Goal: Task Accomplishment & Management: Manage account settings

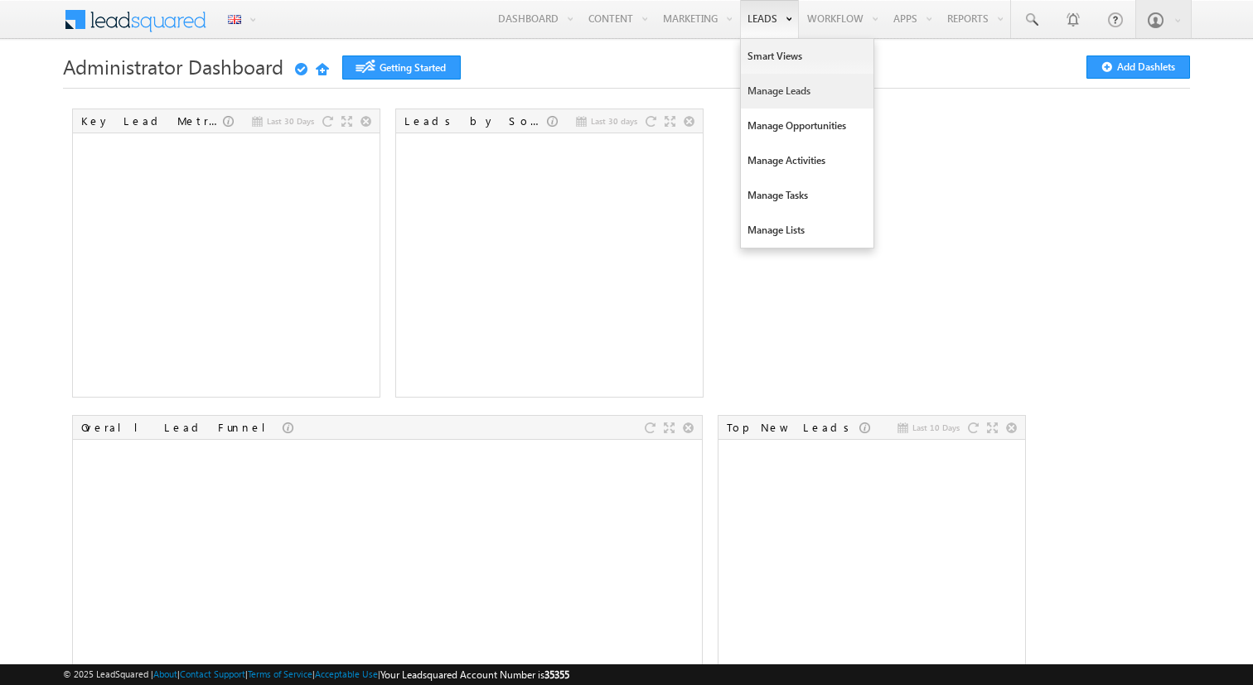
click at [756, 93] on link "Manage Leads" at bounding box center [807, 91] width 133 height 35
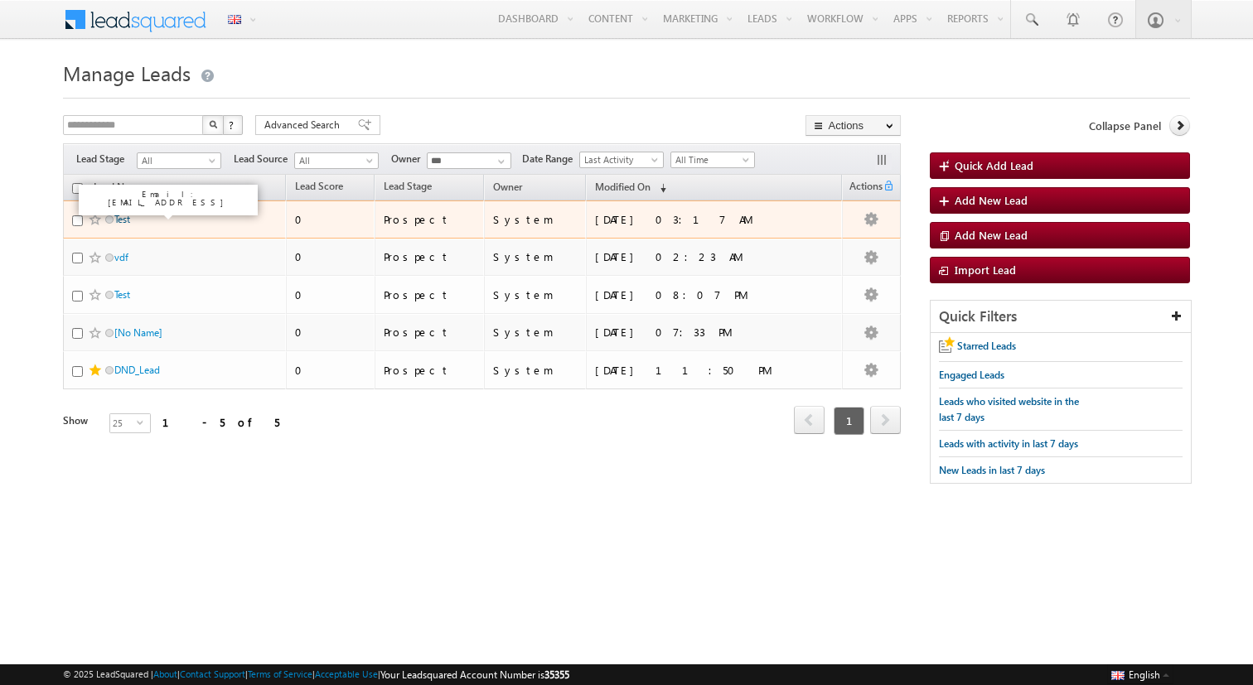
click at [123, 221] on link "Test" at bounding box center [122, 219] width 16 height 12
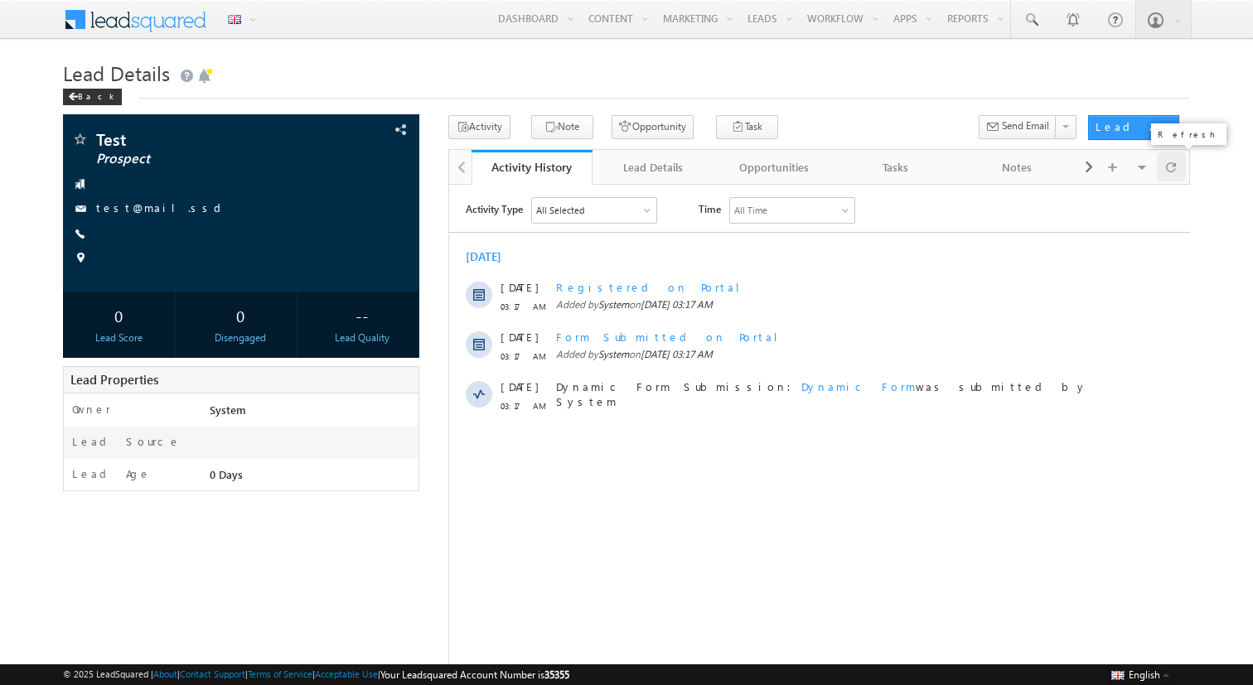
click at [1163, 163] on div at bounding box center [1170, 166] width 29 height 29
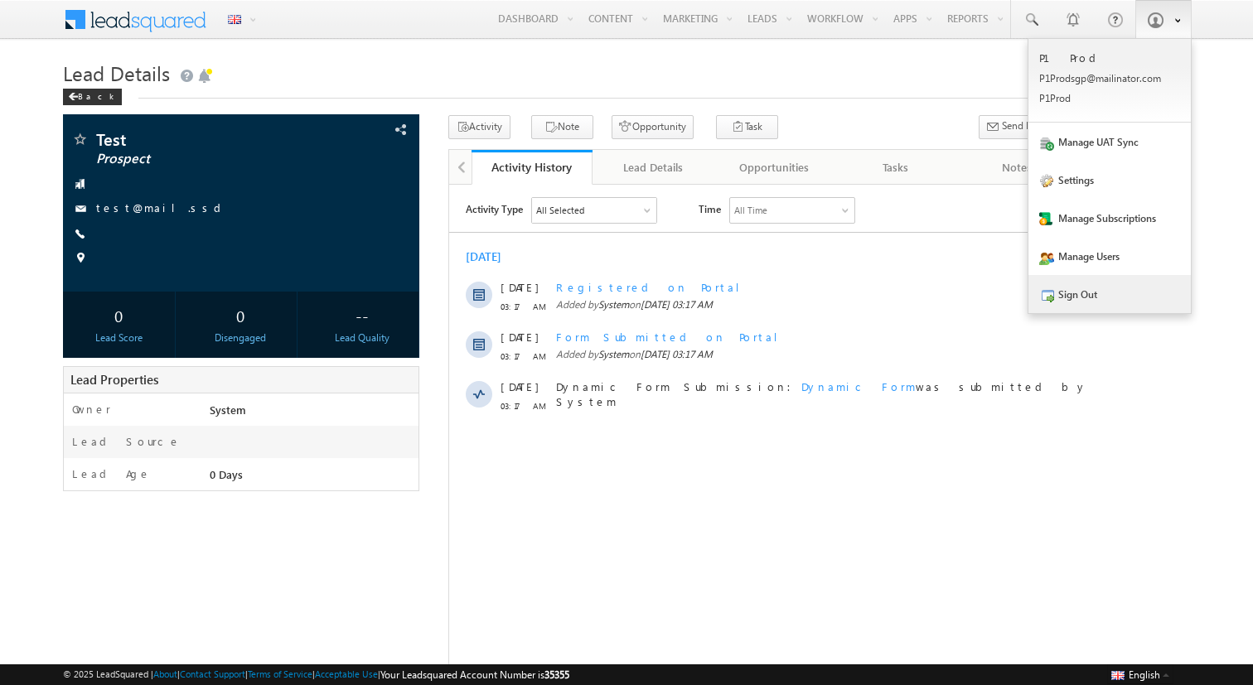
click at [1077, 302] on link "Sign Out" at bounding box center [1109, 294] width 162 height 38
